Goal: Information Seeking & Learning: Check status

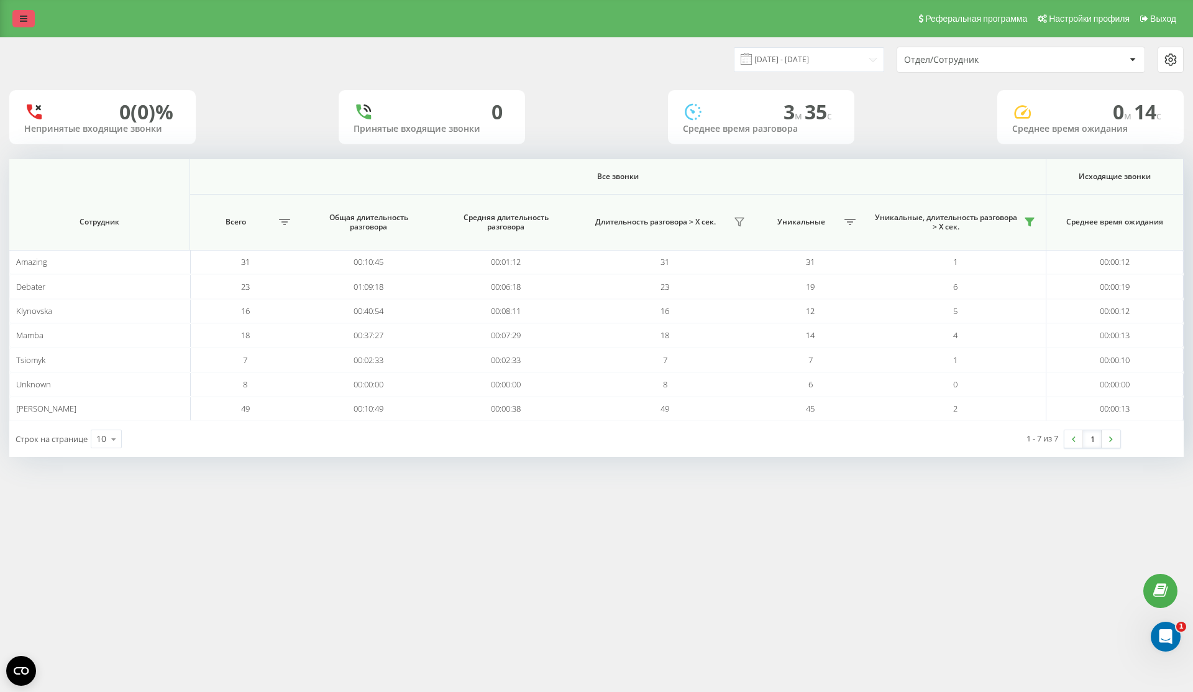
click at [27, 19] on link at bounding box center [23, 18] width 22 height 17
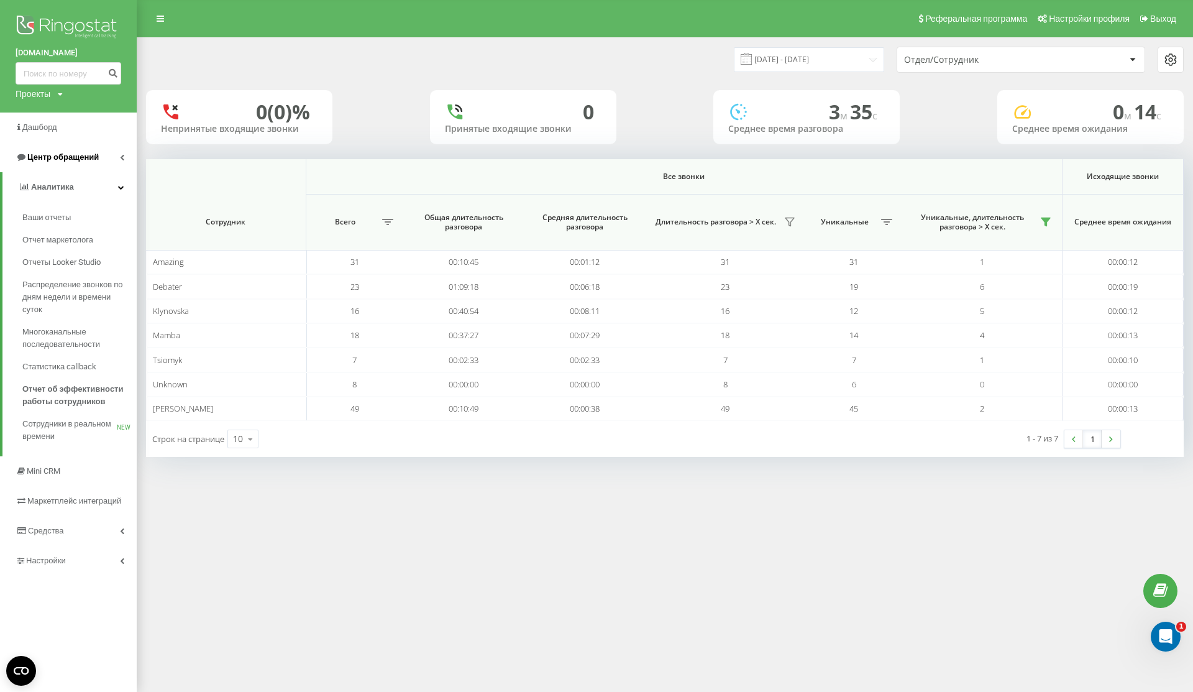
click at [72, 159] on span "Центр обращений" at bounding box center [62, 156] width 71 height 9
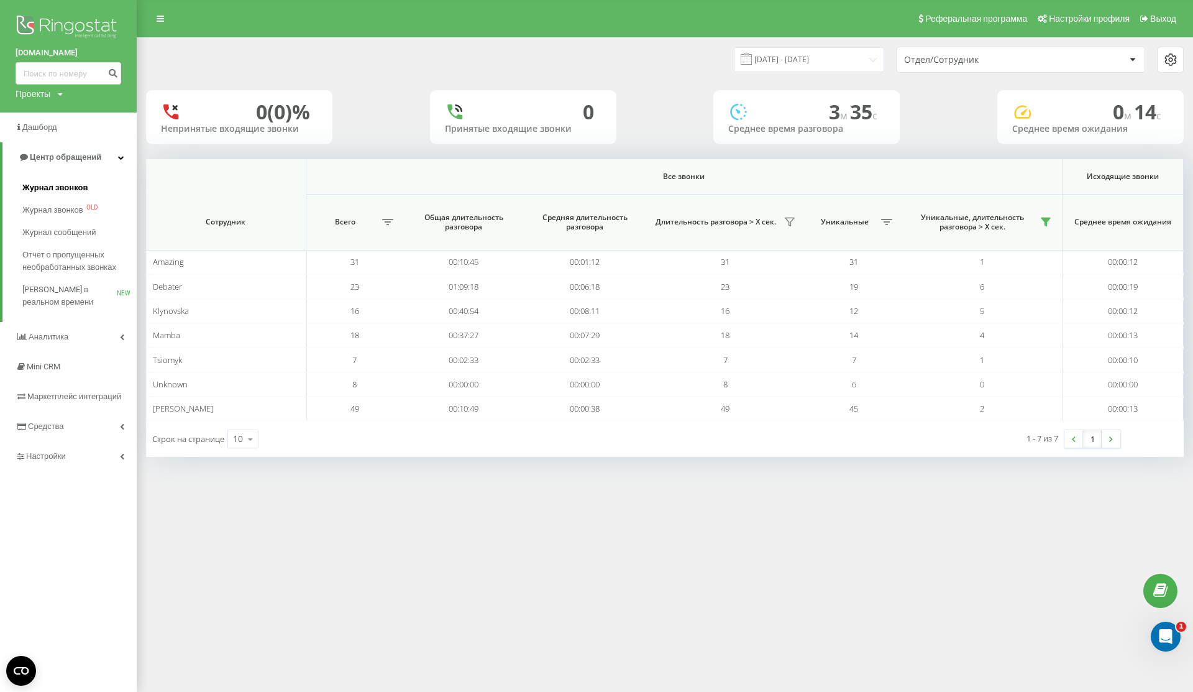
click at [75, 190] on span "Журнал звонков" at bounding box center [54, 187] width 65 height 12
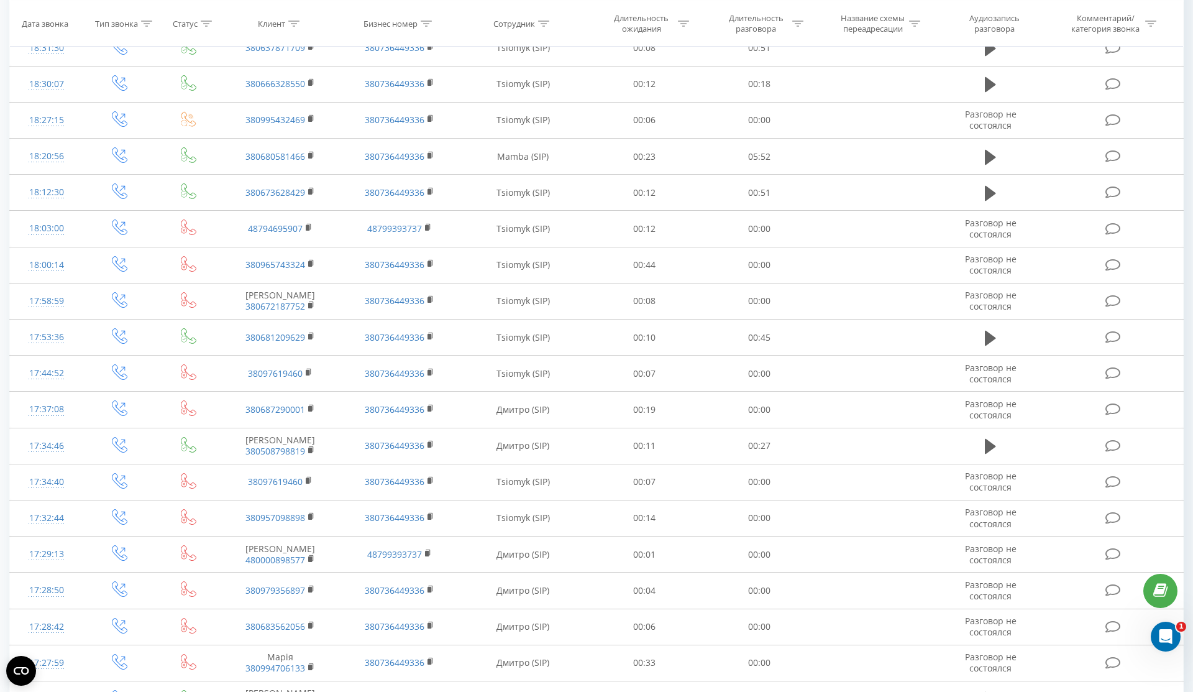
scroll to position [445, 0]
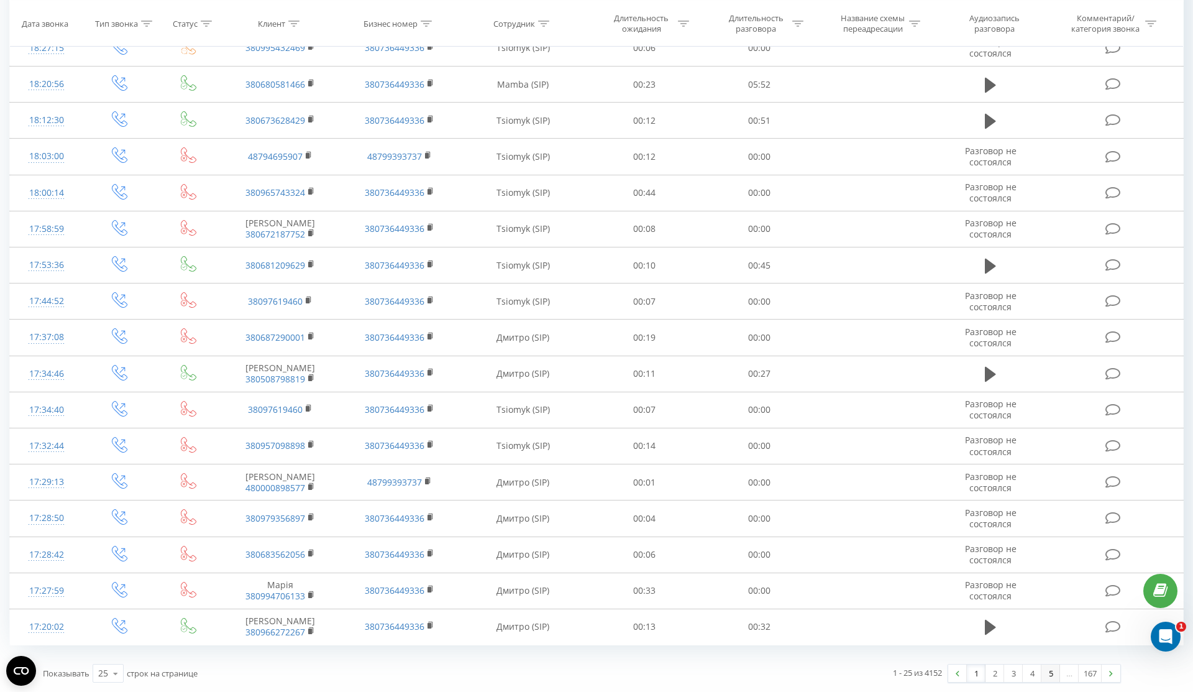
click at [1051, 669] on link "5" at bounding box center [1051, 672] width 19 height 17
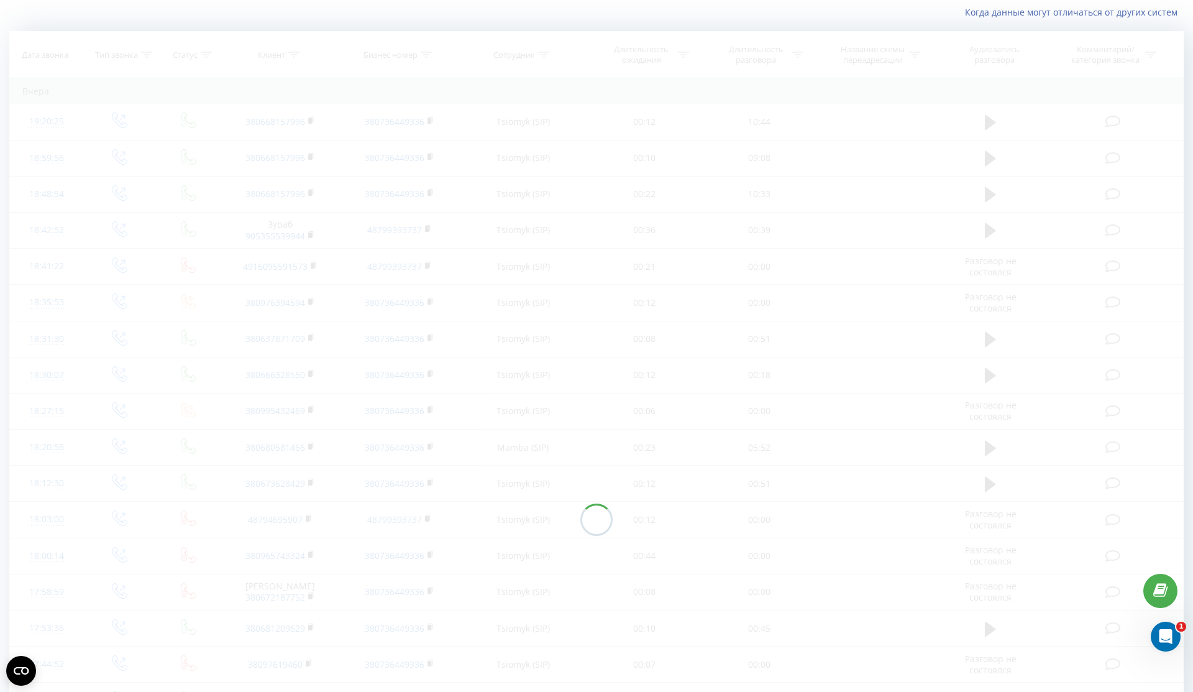
scroll to position [445, 0]
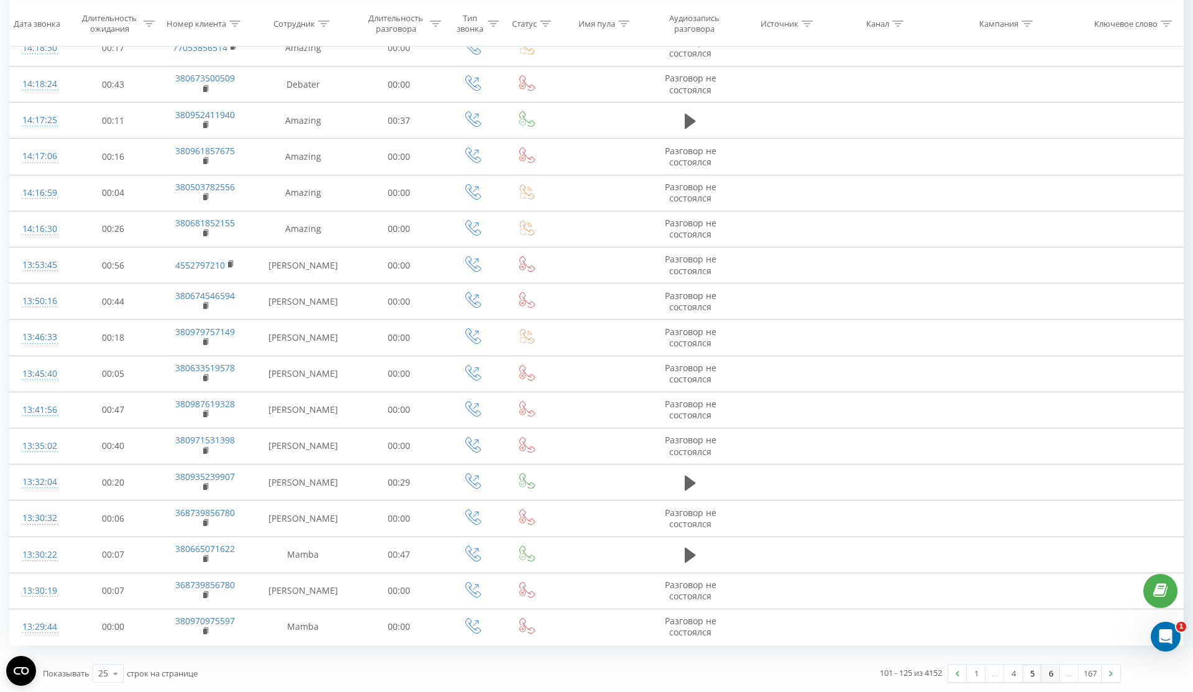
click at [1050, 678] on link "6" at bounding box center [1051, 672] width 19 height 17
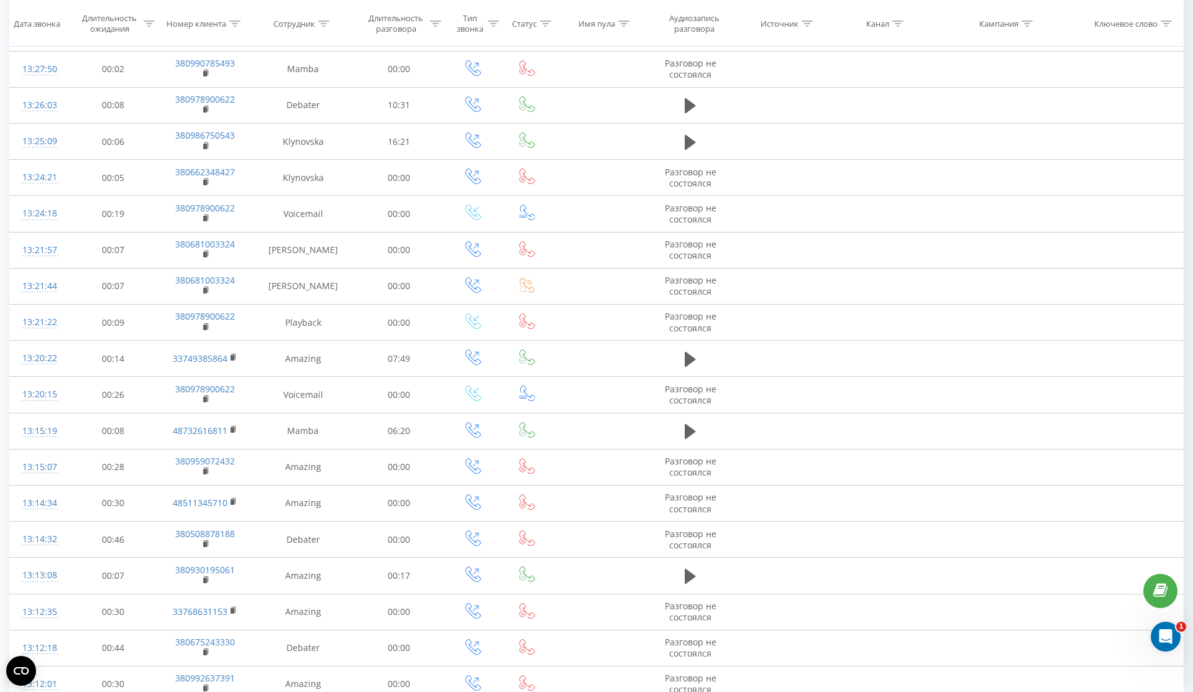
scroll to position [445, 0]
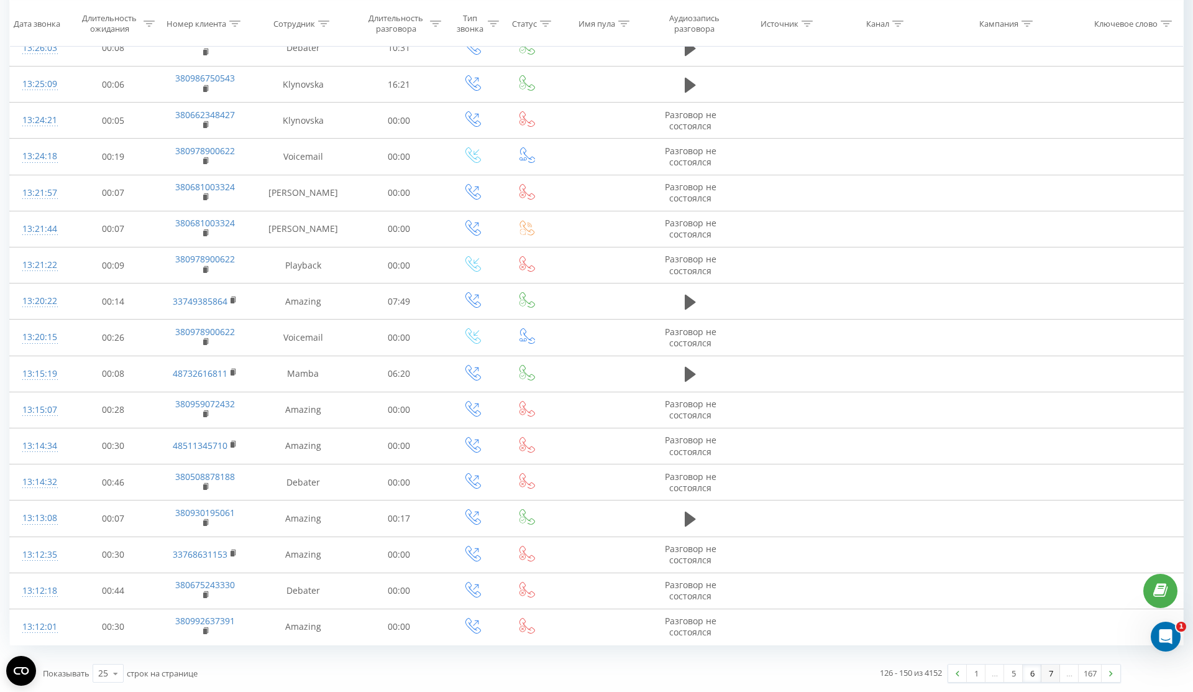
click at [1050, 678] on link "7" at bounding box center [1051, 672] width 19 height 17
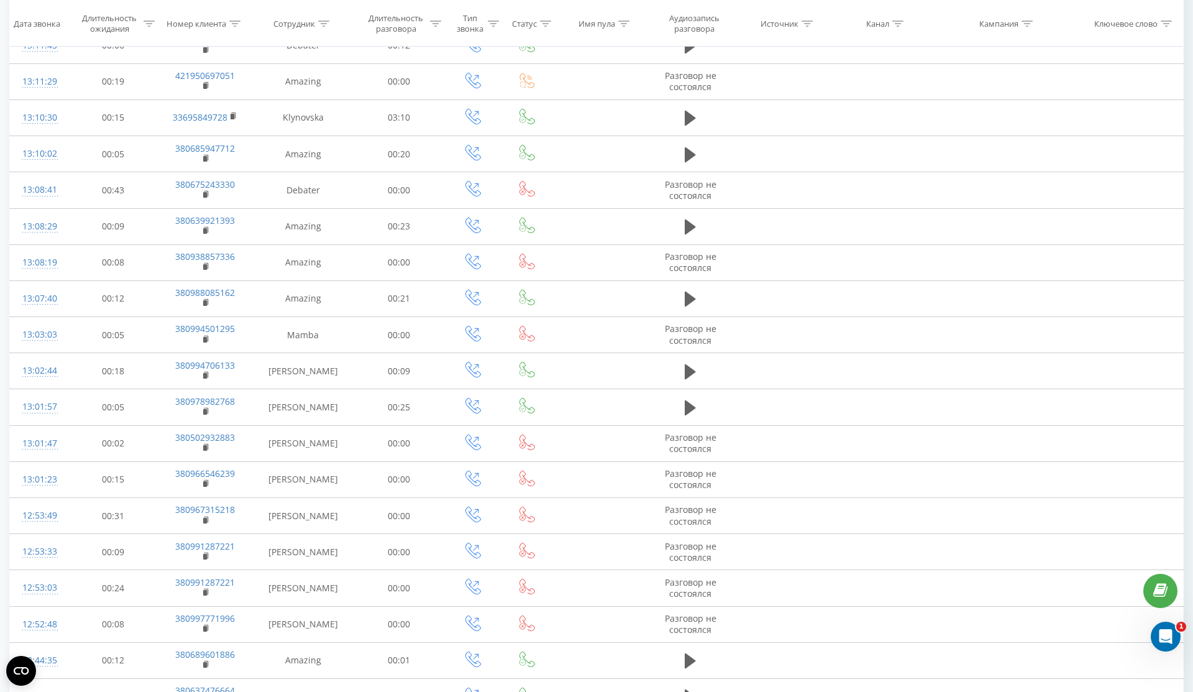
scroll to position [445, 0]
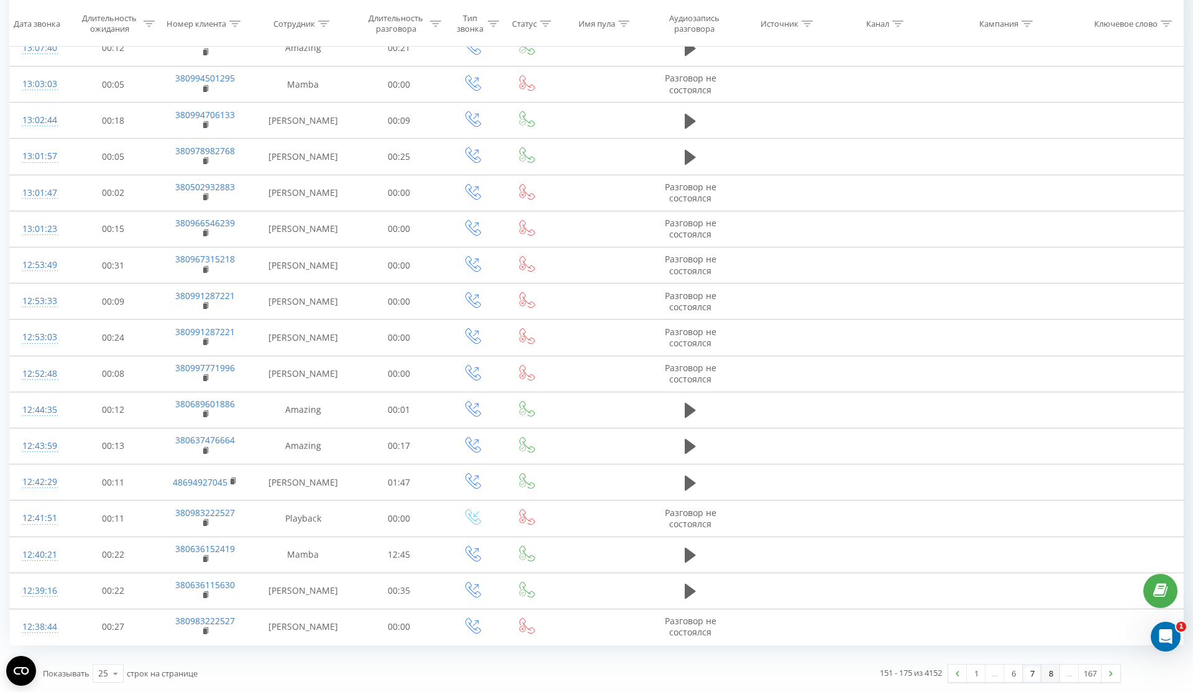
click at [1050, 666] on link "8" at bounding box center [1051, 672] width 19 height 17
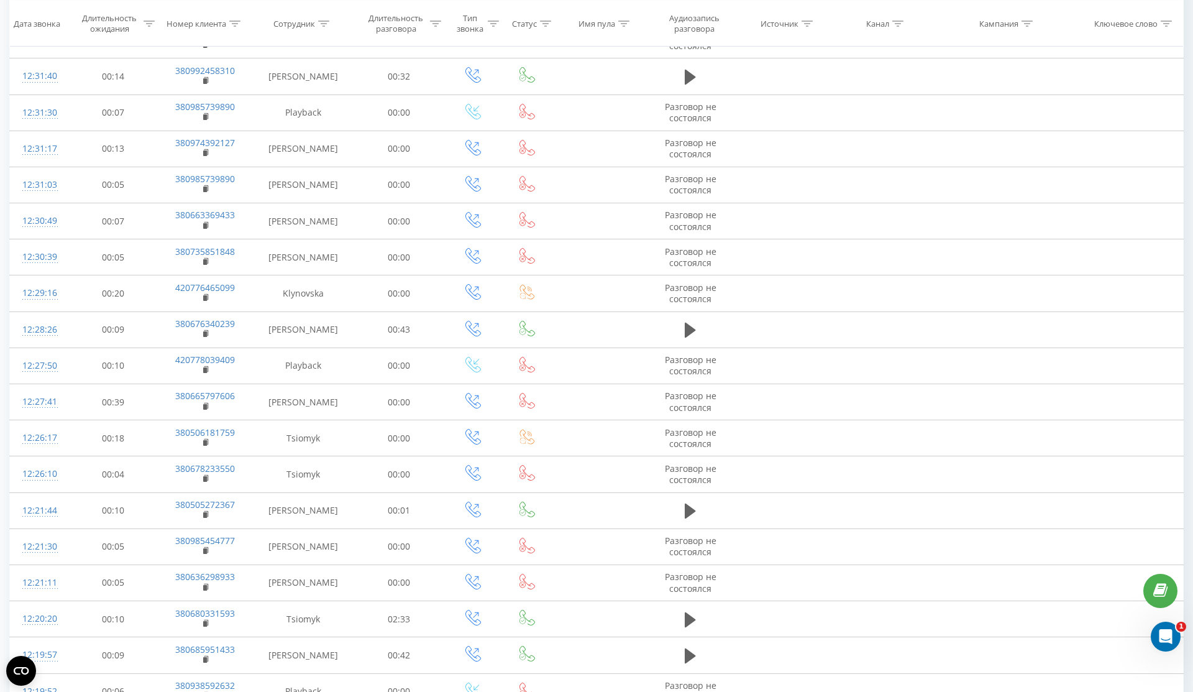
scroll to position [445, 0]
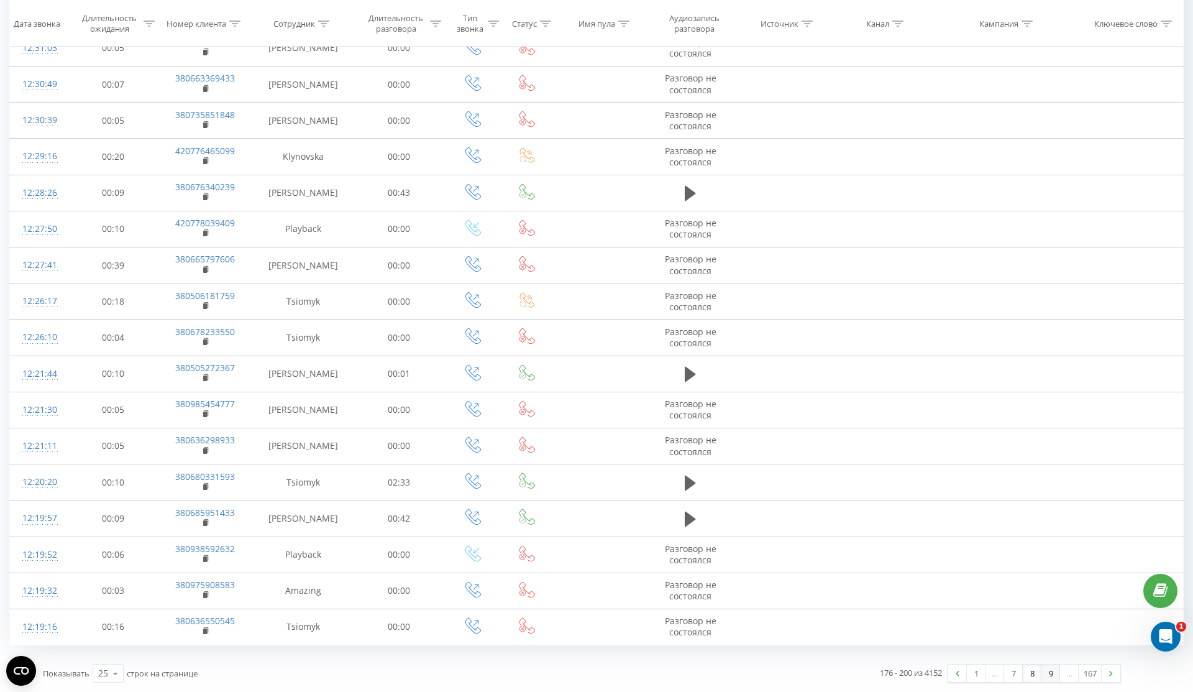
click at [1053, 676] on link "9" at bounding box center [1051, 672] width 19 height 17
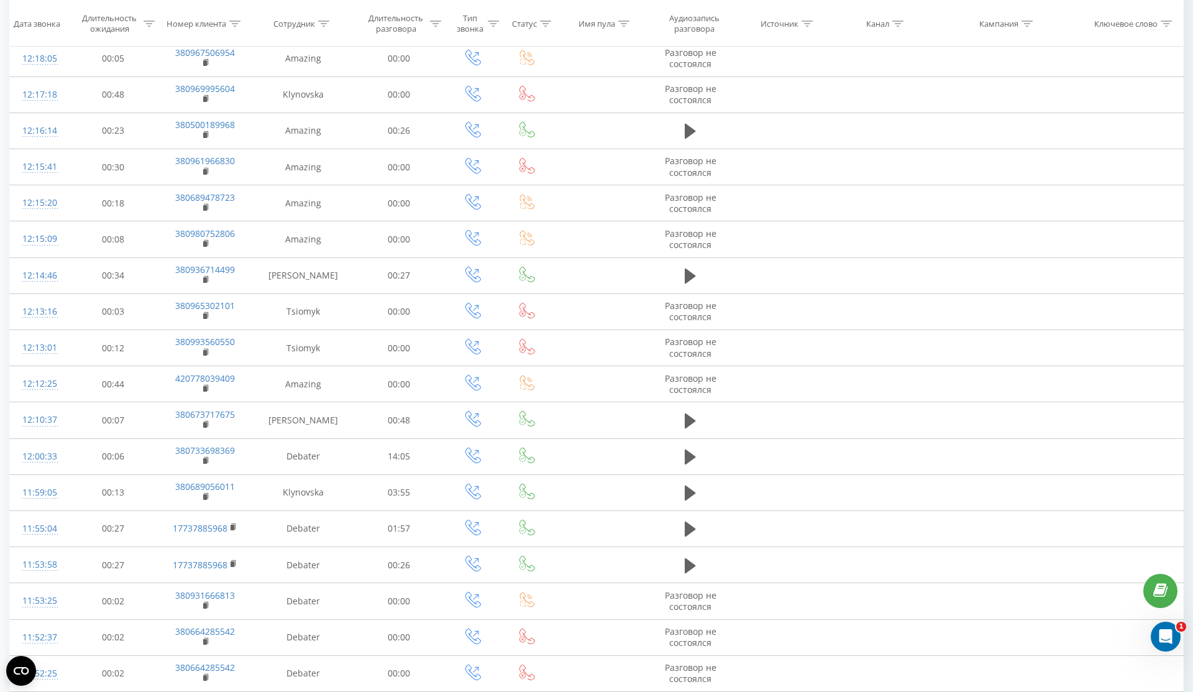
scroll to position [445, 0]
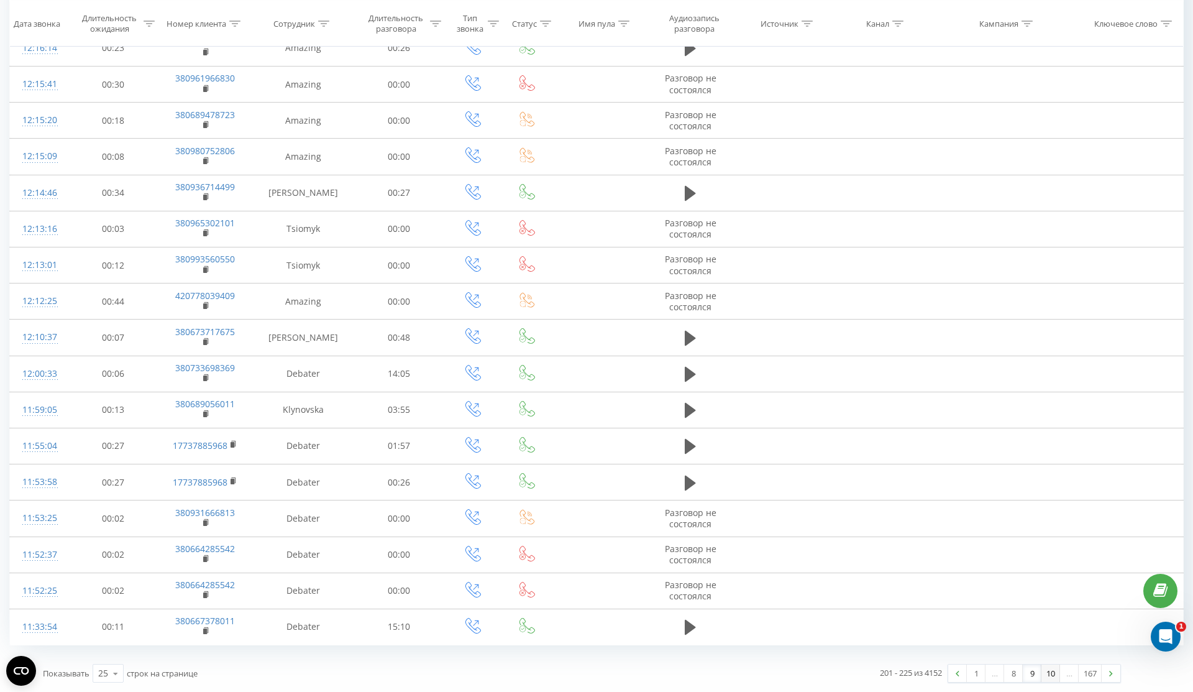
click at [1052, 676] on link "10" at bounding box center [1051, 672] width 19 height 17
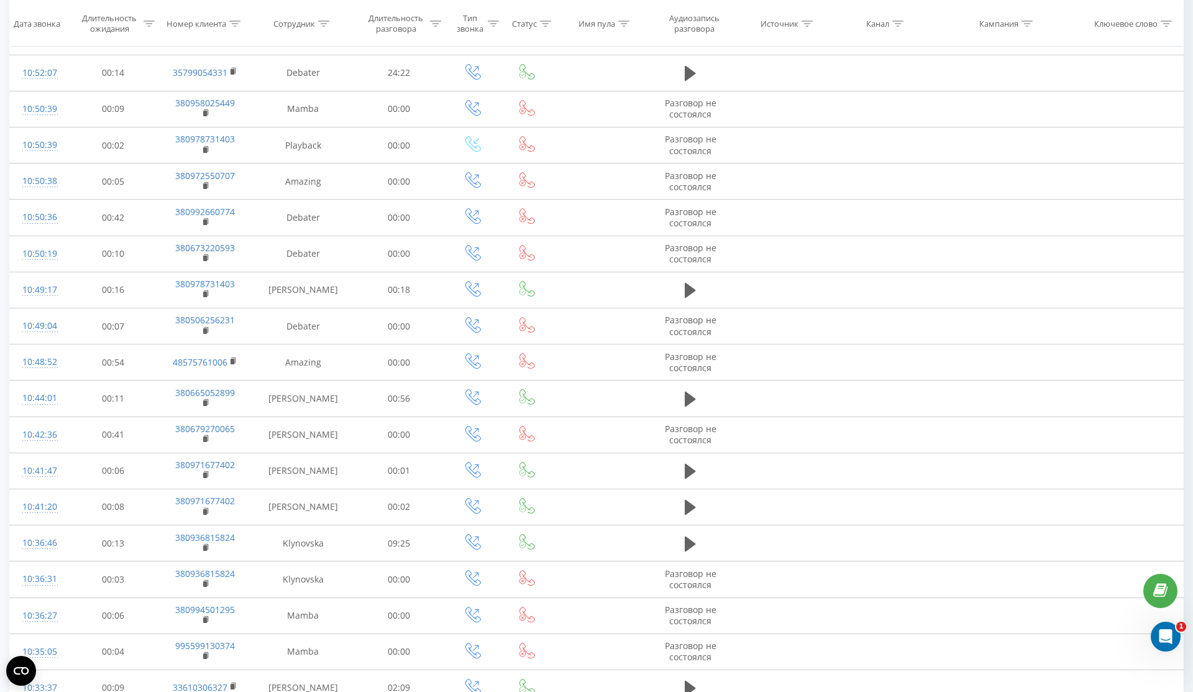
scroll to position [445, 0]
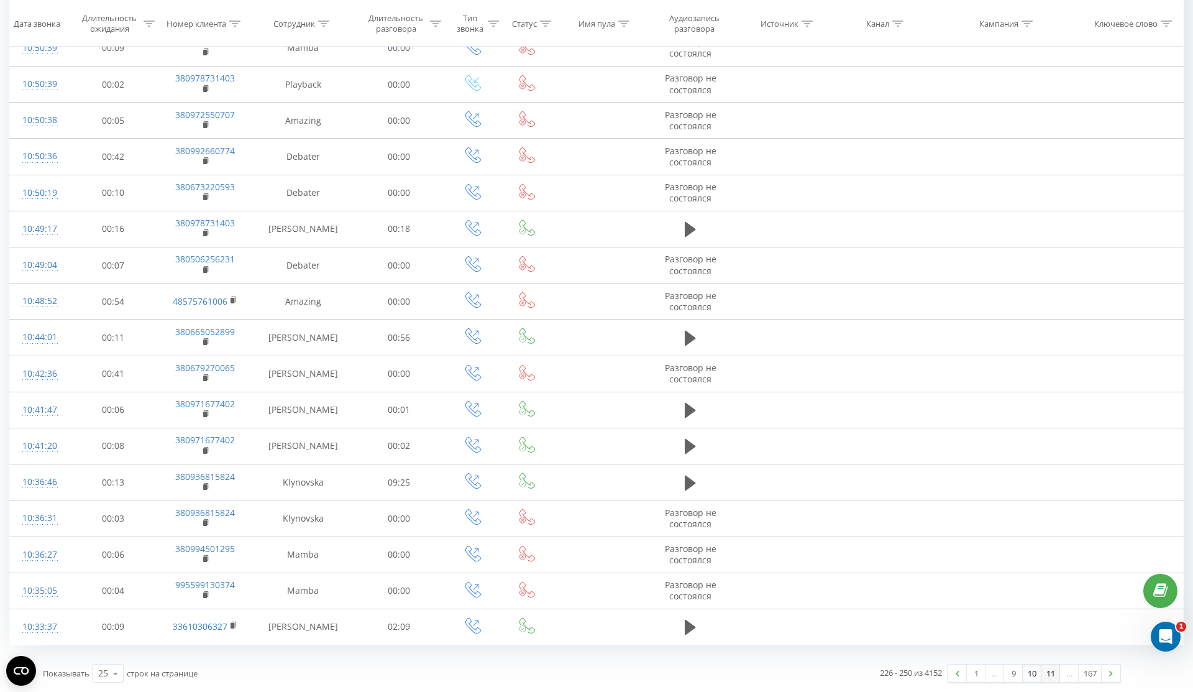
click at [1052, 676] on link "11" at bounding box center [1051, 672] width 19 height 17
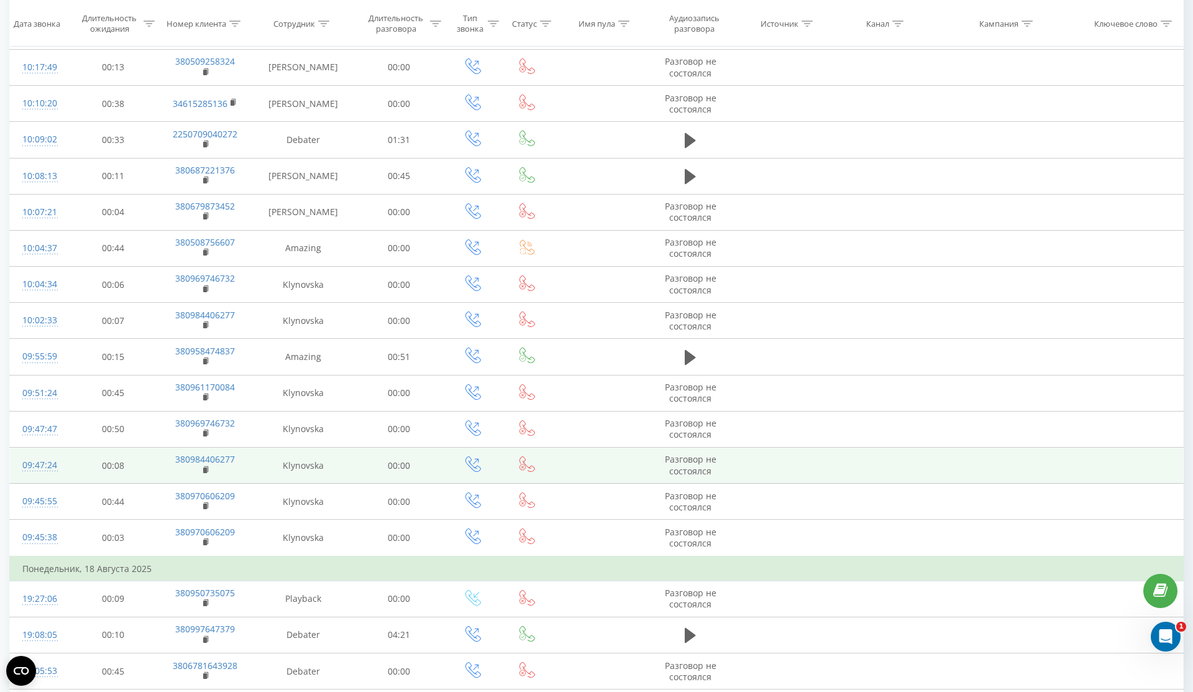
scroll to position [201, 0]
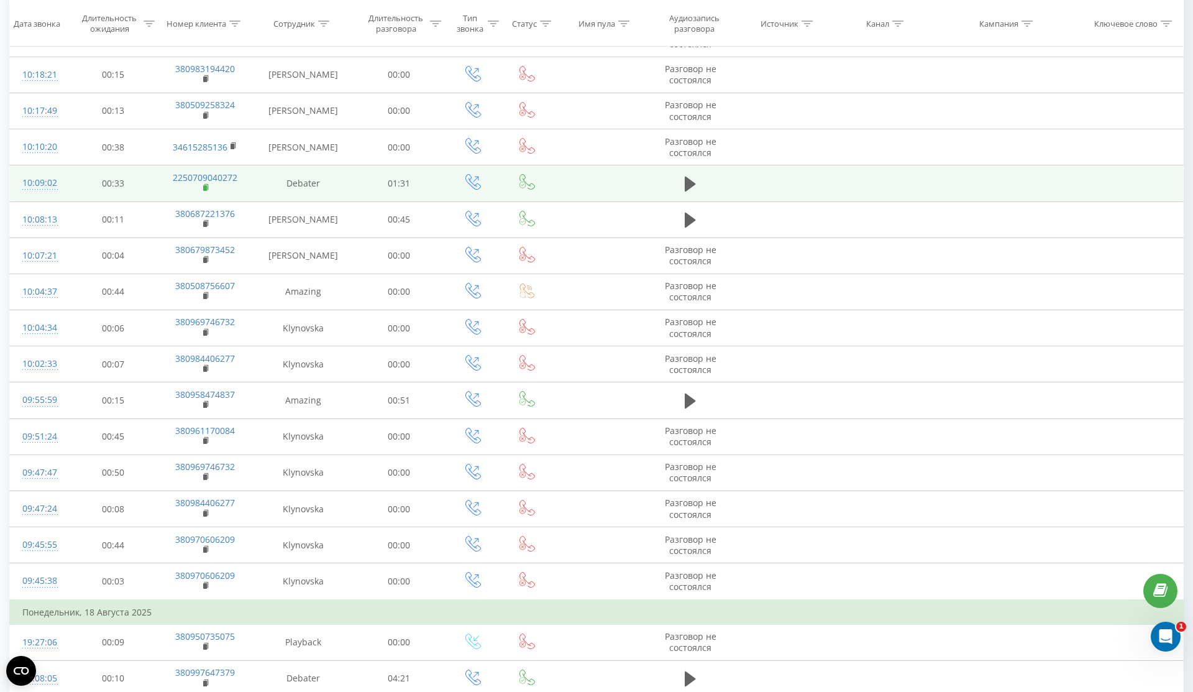
click at [206, 187] on rect at bounding box center [205, 188] width 4 height 6
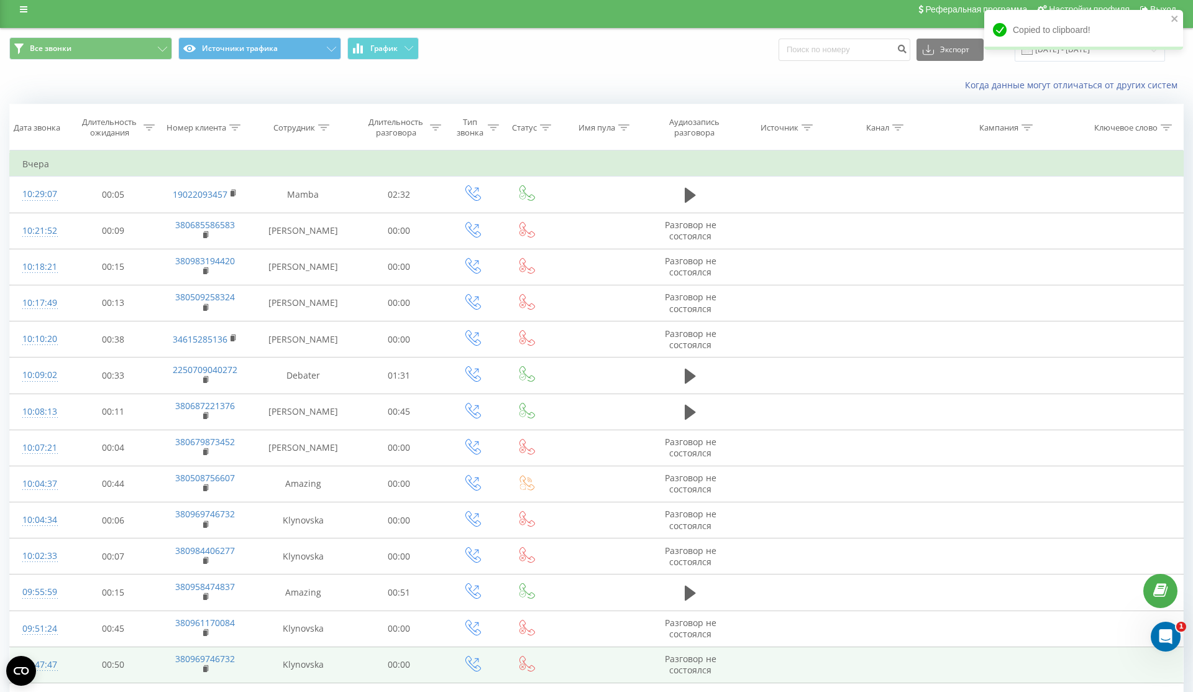
scroll to position [470, 0]
